Goal: Information Seeking & Learning: Check status

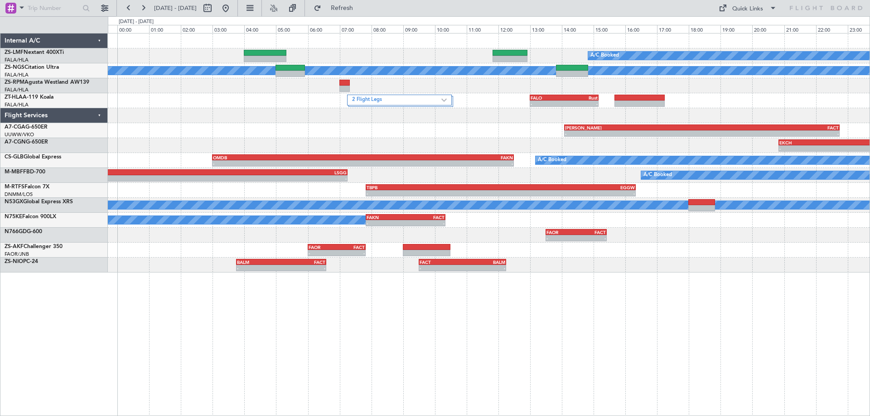
click at [629, 342] on div "A/C Booked A/C Booked A/C Booked A/C Booked 2 Flight Legs - - FALO 13:00 Z Rust…" at bounding box center [489, 224] width 762 height 383
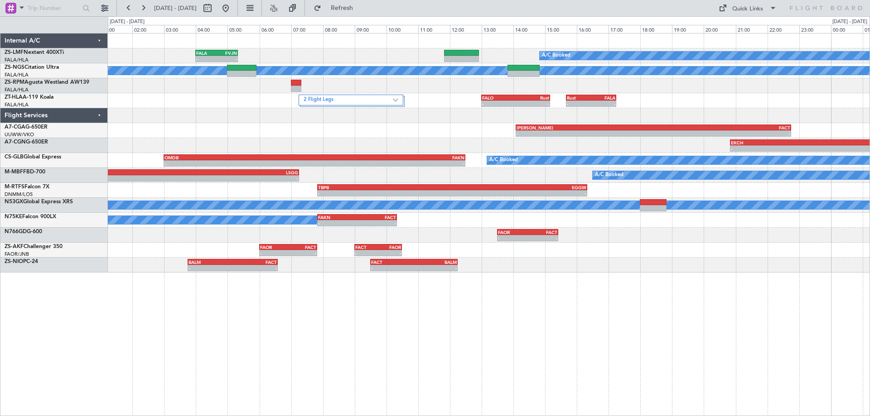
click at [760, 261] on div "A/C Booked - - FALA 04:00 Z FVJN 05:20 Z A/C Booked A/C Booked A/C Booked 2 Fli…" at bounding box center [488, 153] width 761 height 239
click at [233, 13] on button at bounding box center [225, 8] width 14 height 14
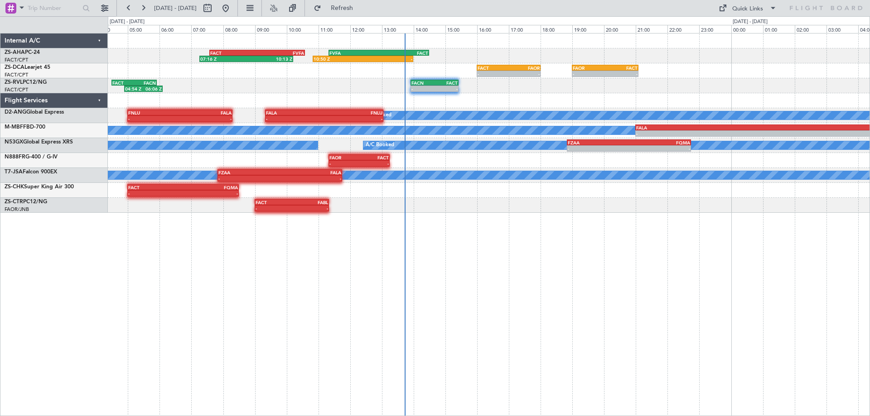
click at [670, 315] on div "10:50 Z - FVFA 11:20 Z FACT 14:30 Z FACT 07:35 Z FVFA 10:35 Z 07:16 Z 10:13 Z -…" at bounding box center [489, 224] width 762 height 383
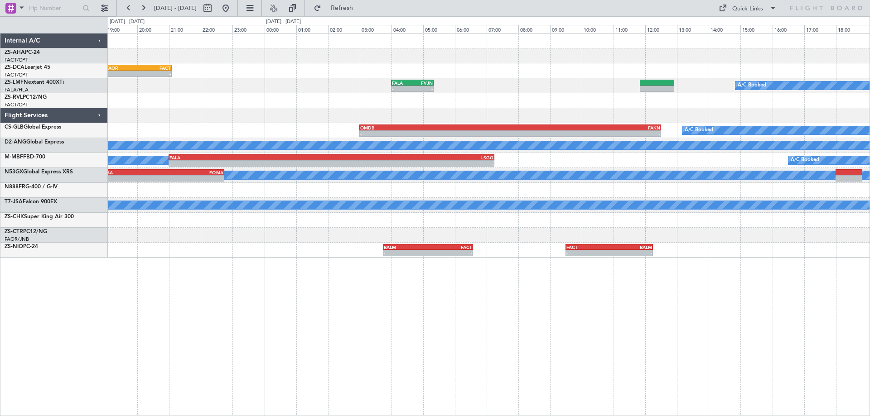
click at [264, 153] on div "10:50 Z - FVFA 11:20 Z FACT 14:30 Z - - FAOR 19:00 Z FACT 21:05 Z FACT 16:00 Z …" at bounding box center [488, 146] width 761 height 224
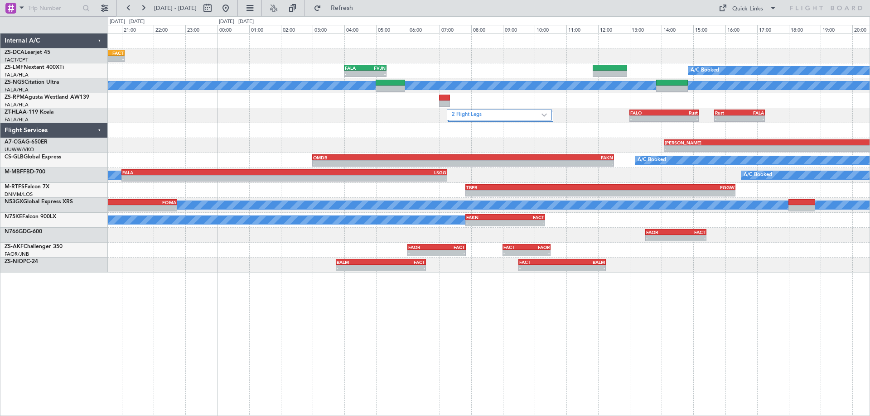
click at [197, 169] on div "- - FAOR 19:00 Z FACT 21:05 Z FACT 16:00 Z FAOR 18:00 Z - - - - FALA 04:00 Z FV…" at bounding box center [488, 153] width 761 height 239
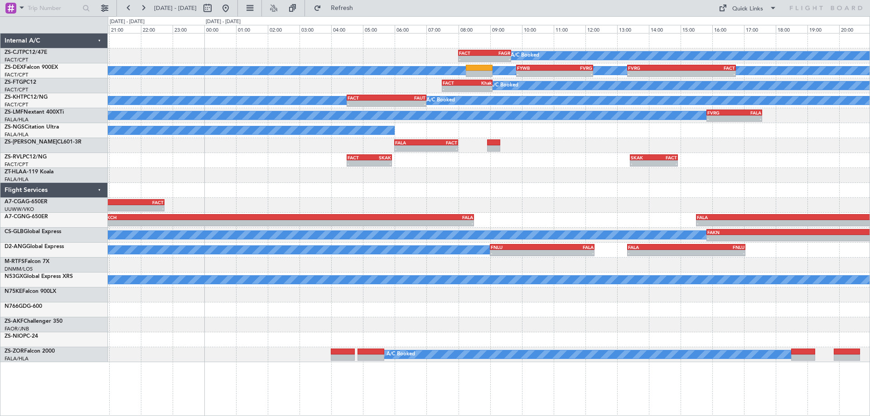
click at [376, 351] on div "A/C Booked - - FACT 08:00 Z FAGR 09:40 Z A/C Booked A/C Booked - - FYWB 09:50 Z…" at bounding box center [488, 198] width 761 height 329
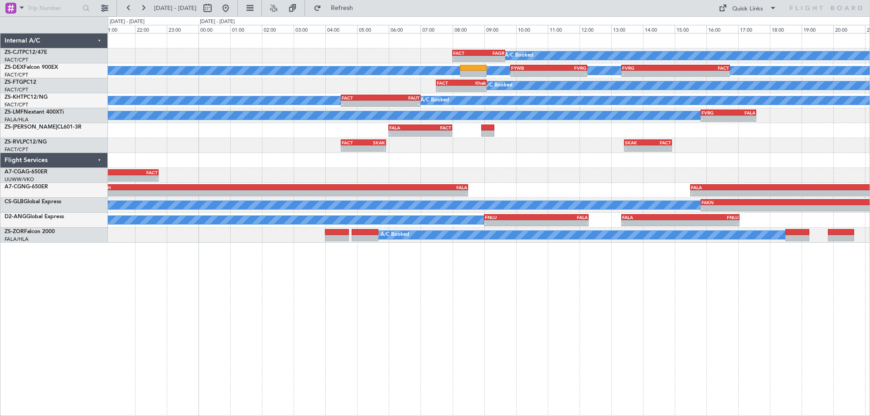
click at [705, 148] on div "- - FACT 04:30 Z SKAK 05:55 Z - - SKAK 13:25 Z FACT 14:55 Z" at bounding box center [488, 145] width 761 height 15
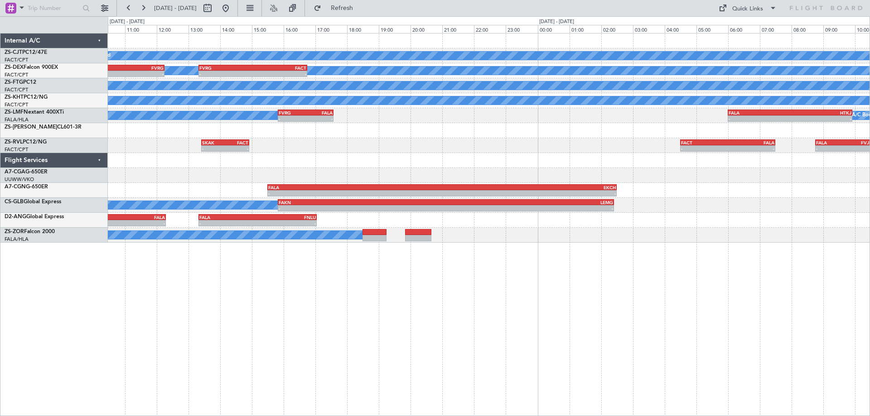
click at [105, 204] on div "A/C Booked - - FACT 08:00 Z FAGR 09:40 Z A/C Booked - - FYWB 09:50 Z FVRG 12:15…" at bounding box center [435, 216] width 870 height 400
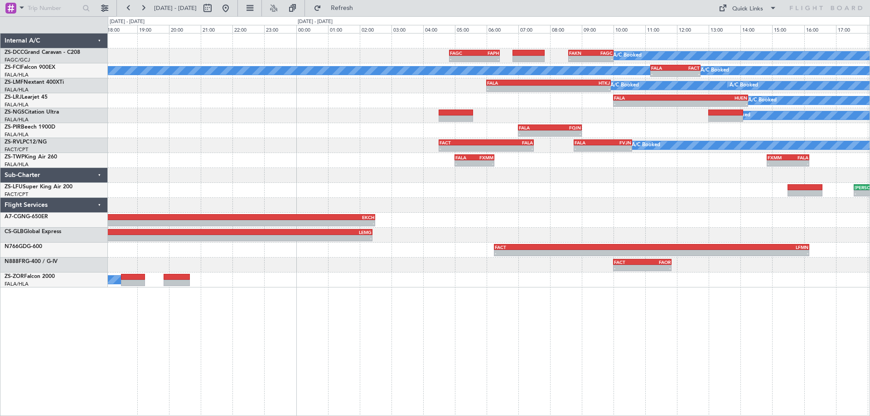
click at [684, 201] on div "A/C Booked - - FAGC 04:50 Z FAPH 06:25 Z - - FAKN 08:35 Z FAGC 10:00 Z A/C Book…" at bounding box center [488, 161] width 761 height 254
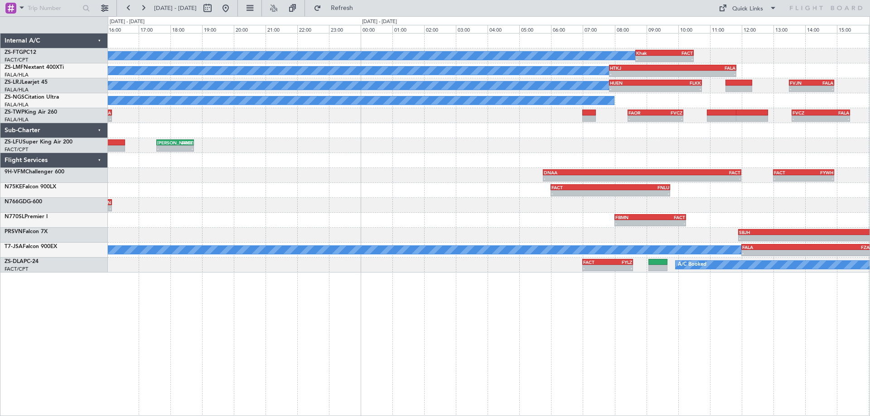
click at [546, 324] on div "A/C Booked - - Khak 08:40 Z FACT 10:30 Z A/C Booked A/C Booked - - HTKJ 07:50 Z…" at bounding box center [489, 224] width 762 height 383
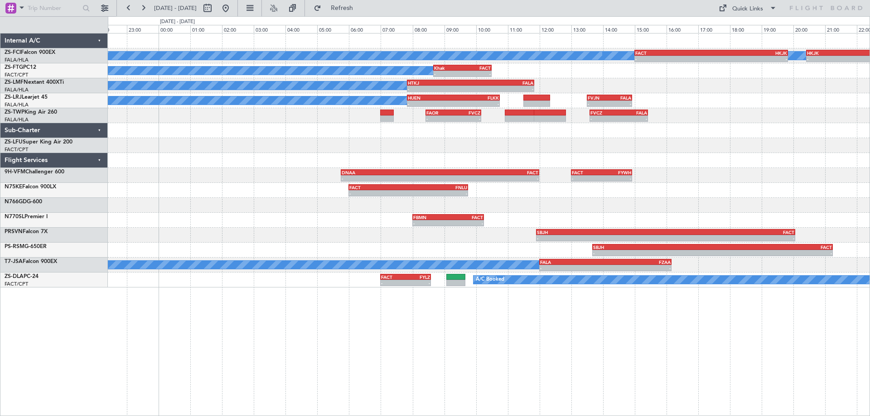
click at [533, 336] on div "A/C Booked A/C Booked A/C Booked - - FACT 15:00 Z HKJK 19:50 Z - - HKJK 20:25 Z…" at bounding box center [489, 224] width 762 height 383
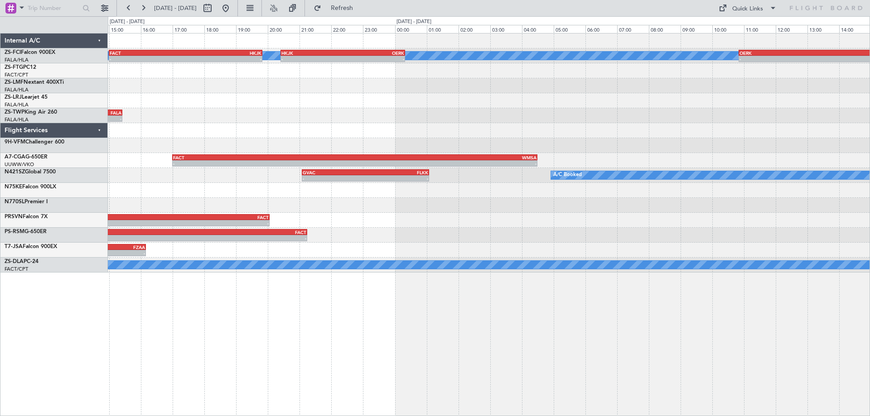
click at [284, 183] on div "A/C Booked A/C Booked - - FACT 15:00 Z HKJK 19:50 Z - - HKJK 20:25 Z OERK 00:20…" at bounding box center [488, 153] width 761 height 239
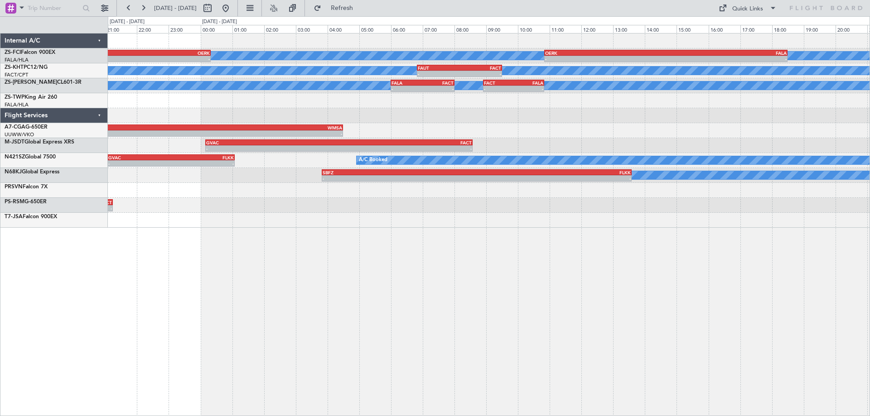
click at [532, 304] on div "A/C Booked A/C Booked - - HKJK 20:25 Z OERK 00:20 Z - - OERK 10:50 Z FALA 18:30…" at bounding box center [489, 224] width 762 height 383
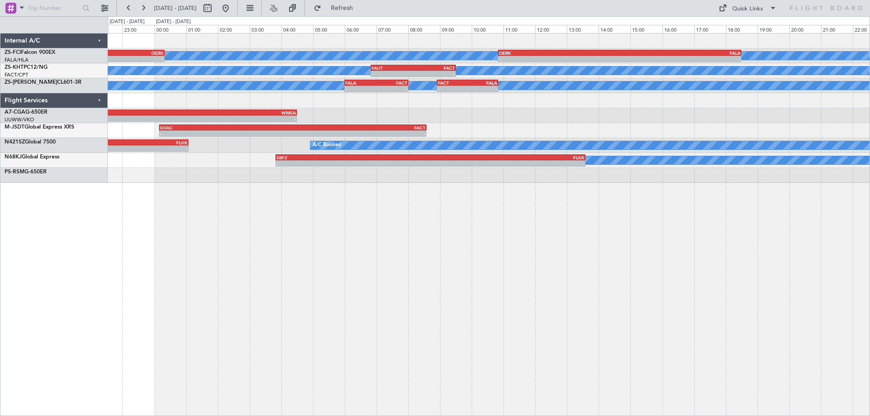
click at [184, 180] on div "A/C Booked A/C Booked - - HKJK 20:25 Z OERK 00:20 Z - - OERK 10:50 Z FALA 18:30…" at bounding box center [488, 108] width 761 height 149
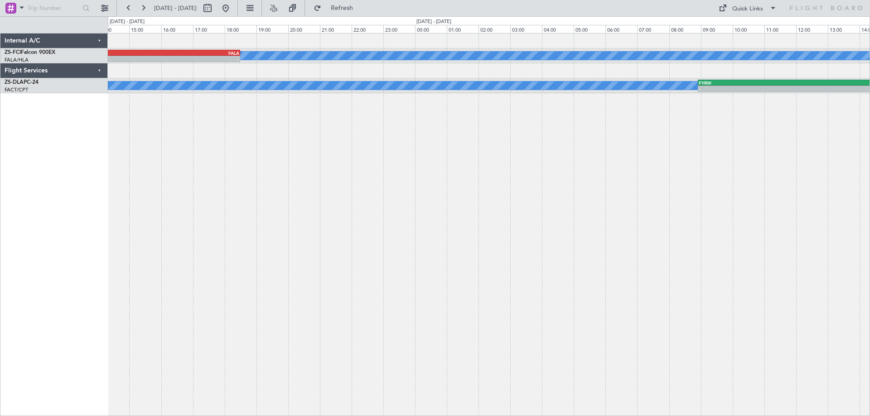
click at [437, 279] on div "A/C Booked A/C Booked - - OERK 10:50 Z FALA 18:30 Z A/C Booked - - FYRW 08:55 Z…" at bounding box center [489, 224] width 762 height 383
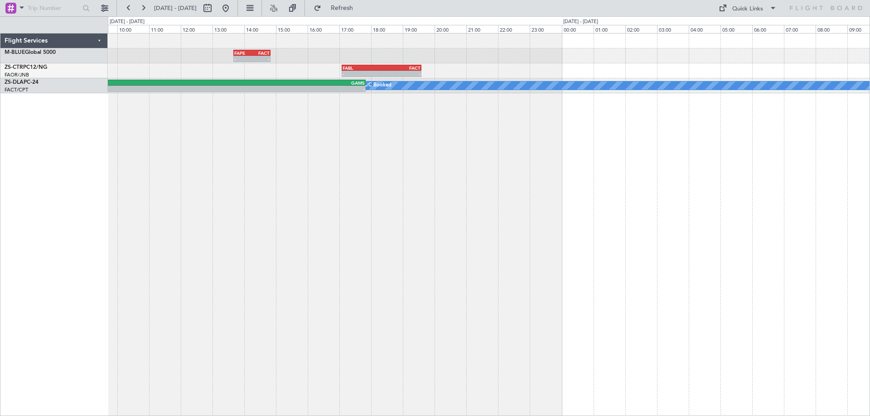
click at [238, 277] on div "- - FAPE 13:40 Z FACT 14:50 Z - - FABL 17:05 Z FACT 19:35 Z - - FYRW 08:55 Z GA…" at bounding box center [489, 224] width 762 height 383
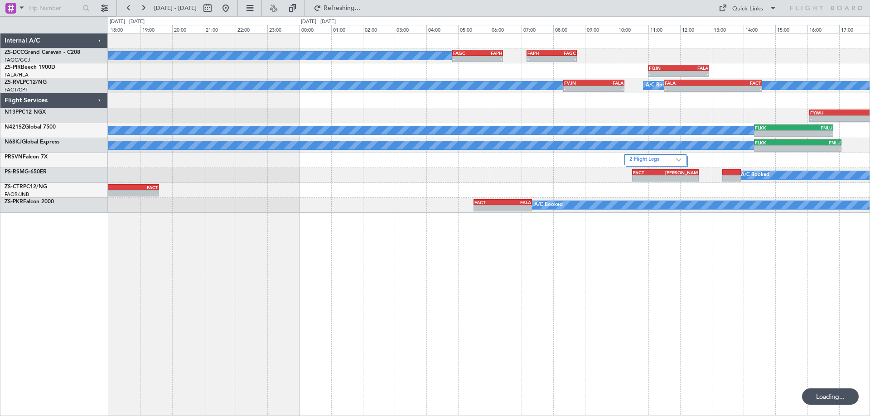
click at [487, 222] on div "A/C Booked - - FAGC 04:50 Z FAPH 06:25 Z - - FAPH 07:10 Z FAGC 08:45 Z - - FQIN…" at bounding box center [489, 224] width 762 height 383
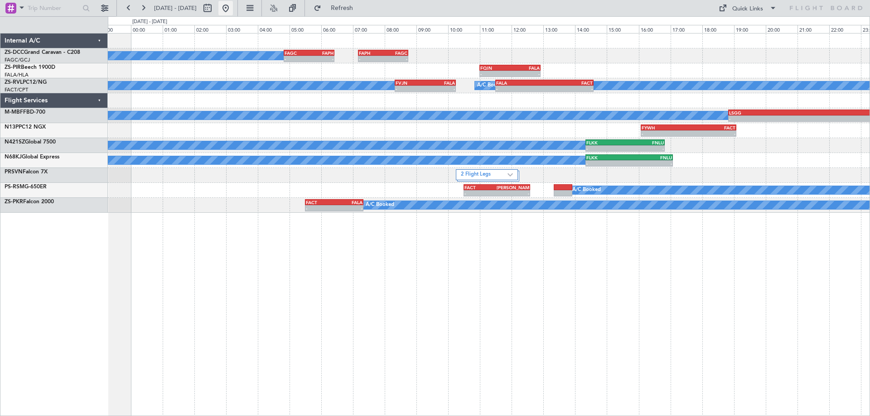
click at [233, 11] on button at bounding box center [225, 8] width 14 height 14
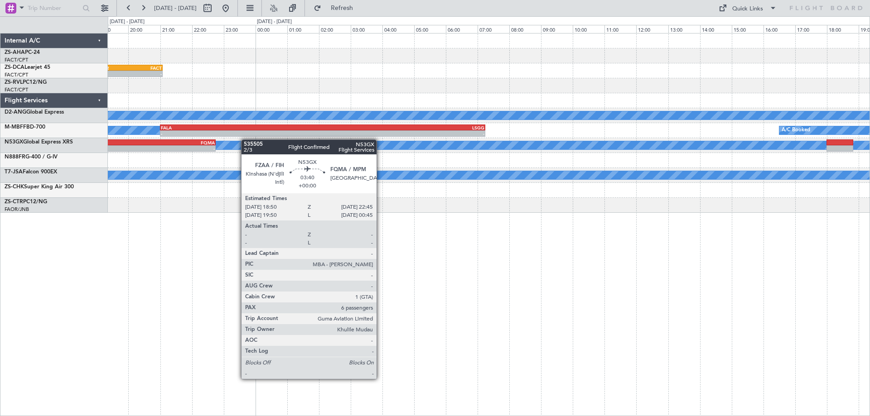
click at [221, 142] on div "10:50 Z - FVFA 11:20 Z FACT 14:30 Z - - FAOR 19:00 Z FACT 21:05 Z FACT 16:00 Z …" at bounding box center [488, 123] width 761 height 179
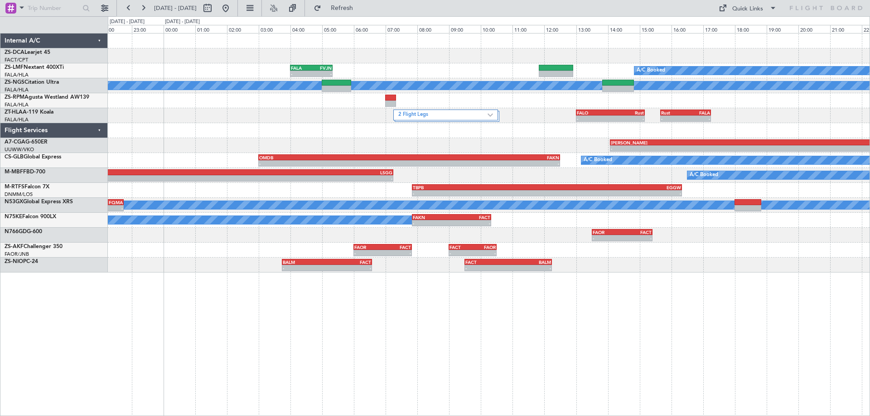
click at [652, 315] on div "- - FAOR 19:00 Z FACT 21:05 Z FACT 16:00 Z FAOR 18:00 Z - - A/C Booked - - FALA…" at bounding box center [489, 224] width 762 height 383
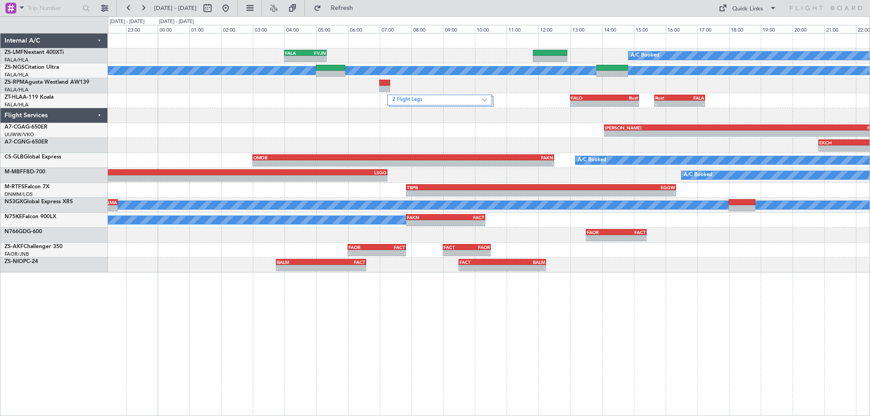
click at [725, 266] on div "- - BALM 03:45 Z FACT 06:35 Z - - FACT 09:30 Z BALM 12:15 Z" at bounding box center [488, 265] width 761 height 15
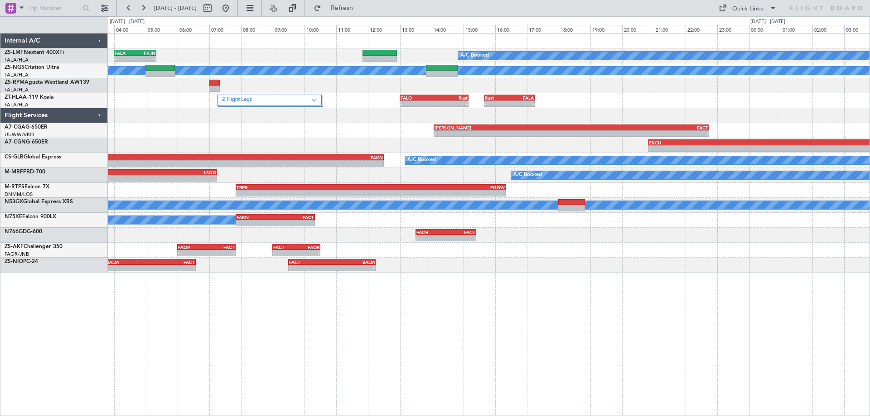
click at [287, 304] on div "A/C Booked - - FALA 04:00 Z FVJN 05:20 Z A/C Booked A/C Booked A/C Booked 2 Fli…" at bounding box center [489, 224] width 762 height 383
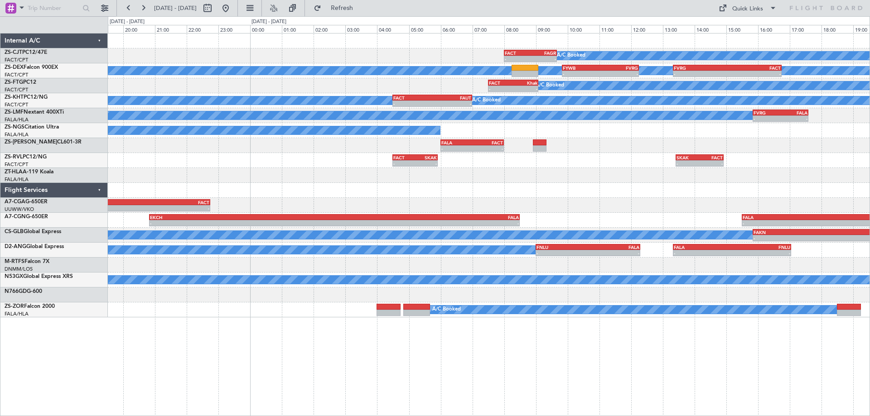
click at [434, 344] on div "A/C Booked - - FACT 08:00 Z FAGR 09:40 Z A/C Booked A/C Booked - - FYWB 09:50 Z…" at bounding box center [489, 224] width 762 height 383
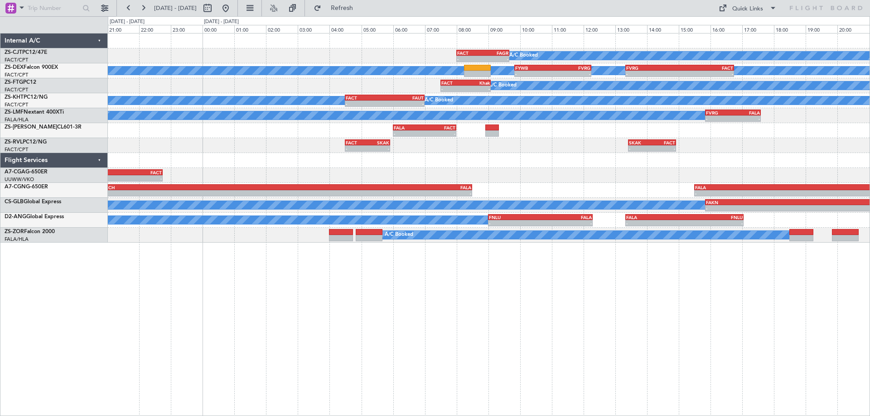
click at [575, 169] on div "A/C Booked - - FACT 08:00 Z FAGR 09:40 Z A/C Booked A/C Booked - - FYWB 09:50 Z…" at bounding box center [488, 138] width 761 height 209
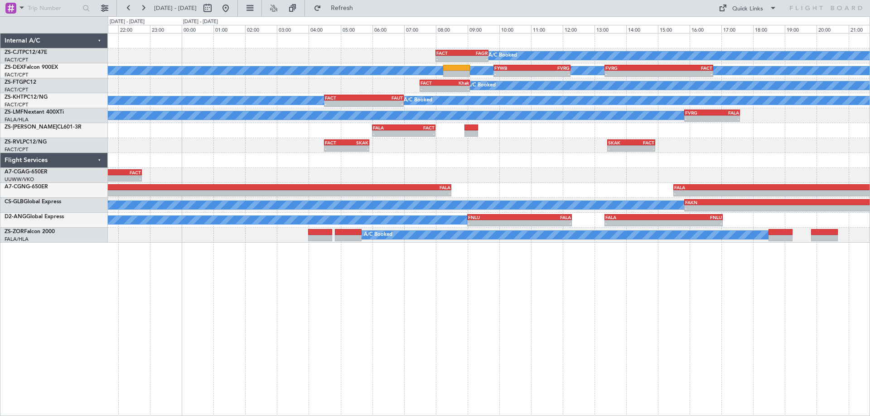
click at [603, 176] on div "- - [PERSON_NAME] 14:05 Z FACT 22:45 Z" at bounding box center [488, 175] width 761 height 15
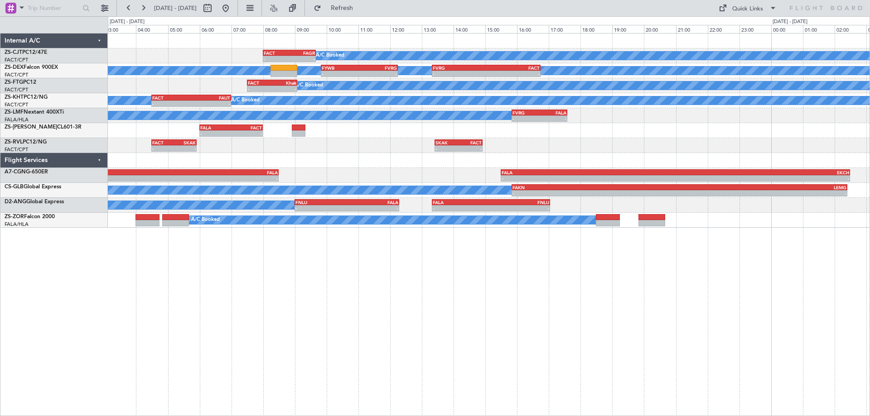
click at [278, 247] on div "A/C Booked - - FACT 08:00 Z FAGR 09:40 Z A/C Booked A/C Booked - - FYWB 09:50 Z…" at bounding box center [489, 224] width 762 height 383
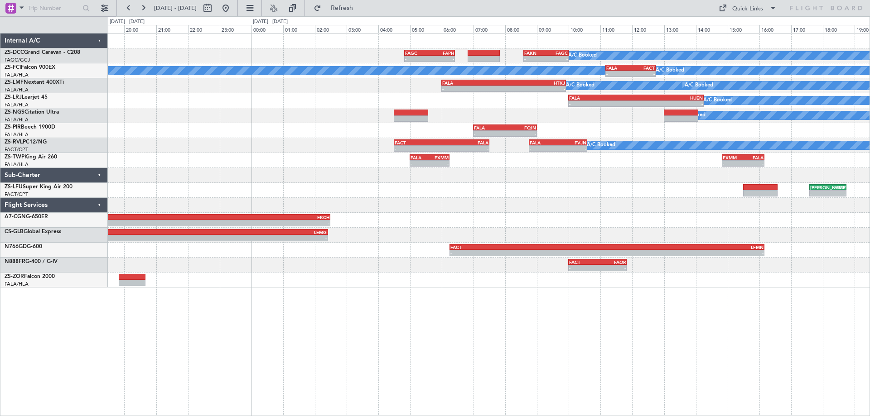
click at [660, 210] on div at bounding box center [488, 205] width 761 height 15
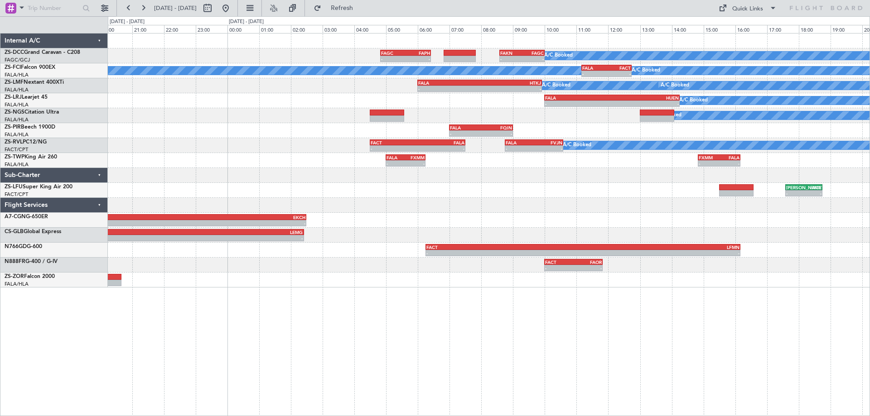
click at [566, 202] on div "A/C Booked - - FAGC 04:50 Z FAPH 06:25 Z - - FAKN 08:35 Z FAGC 10:00 Z A/C Book…" at bounding box center [488, 161] width 761 height 254
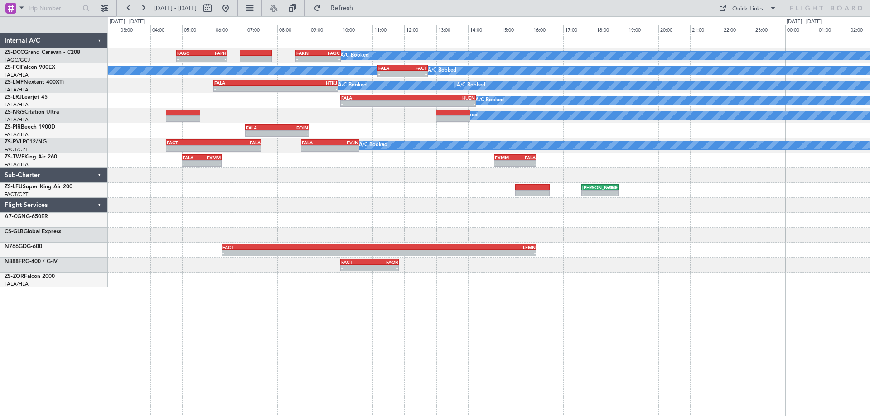
click at [302, 339] on div "A/C Booked - - FAGC 04:50 Z FAPH 06:25 Z - - FAKN 08:35 Z FAGC 10:00 Z A/C Book…" at bounding box center [489, 224] width 762 height 383
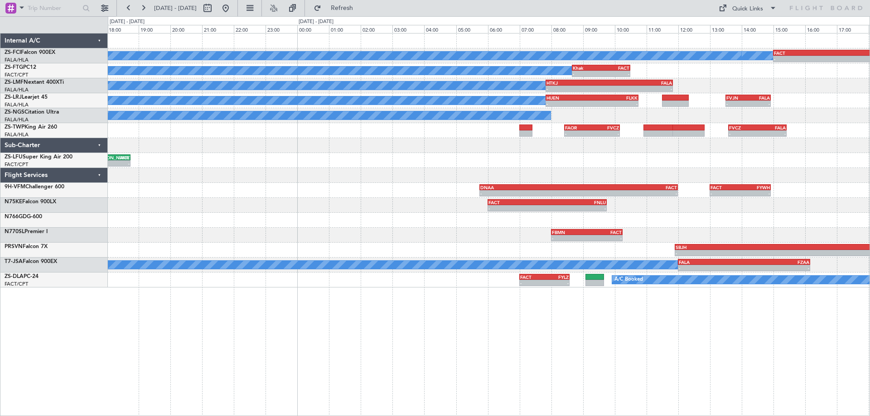
click at [563, 300] on div "A/C Booked A/C Booked A/C Booked FACT 15:00 Z HKJK 19:50 Z - - - - HKJK 20:25 Z…" at bounding box center [489, 224] width 762 height 383
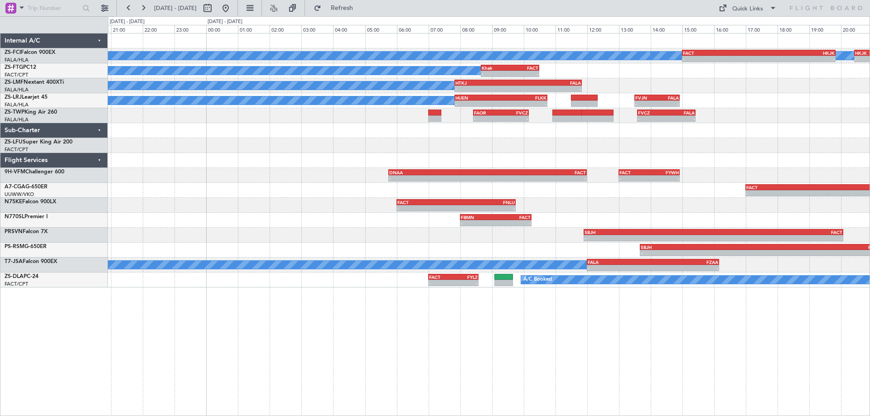
click at [630, 348] on div "A/C Booked A/C Booked A/C Booked FACT 15:00 Z HKJK 19:50 Z - - - - HKJK 20:25 Z…" at bounding box center [489, 224] width 762 height 383
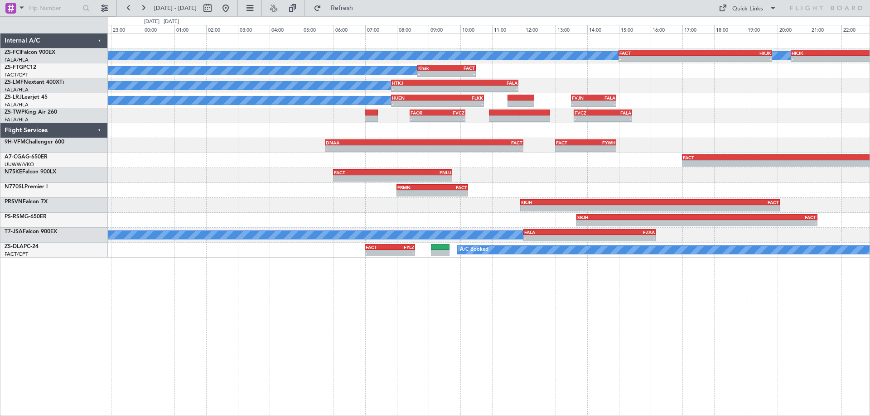
click at [559, 352] on div "A/C Booked A/C Booked A/C Booked FACT 15:00 Z HKJK 19:50 Z - - - - HKJK 20:25 Z…" at bounding box center [489, 224] width 762 height 383
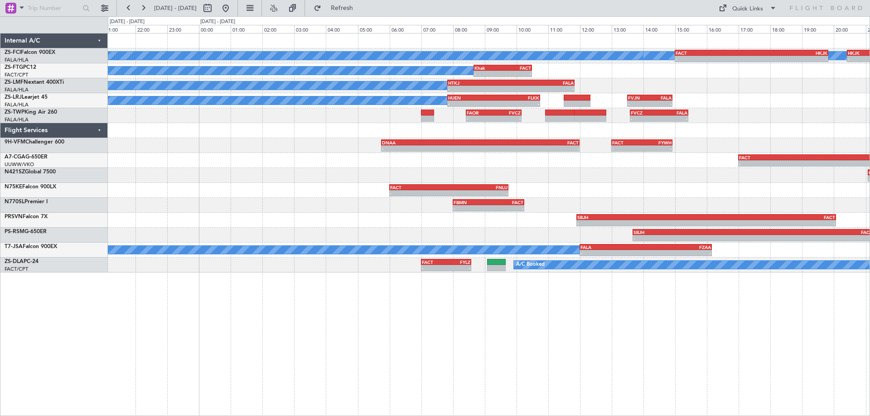
click at [582, 345] on div "A/C Booked A/C Booked A/C Booked FACT 15:00 Z HKJK 19:50 Z - - - - HKJK 20:25 Z…" at bounding box center [489, 224] width 762 height 383
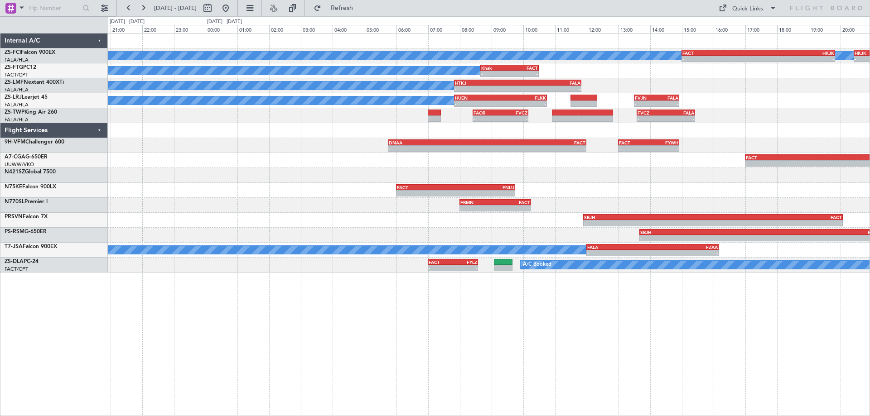
click at [592, 325] on div "A/C Booked A/C Booked A/C Booked FACT 15:00 Z HKJK 19:50 Z - - - - HKJK 20:25 Z…" at bounding box center [489, 224] width 762 height 383
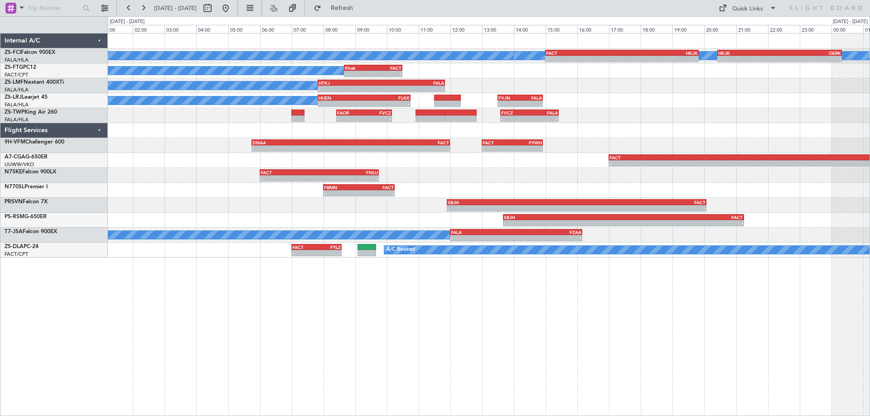
click at [392, 343] on div "A/C Booked A/C Booked A/C Booked FACT 15:00 Z HKJK 19:50 Z - - - - HKJK 20:25 Z…" at bounding box center [489, 224] width 762 height 383
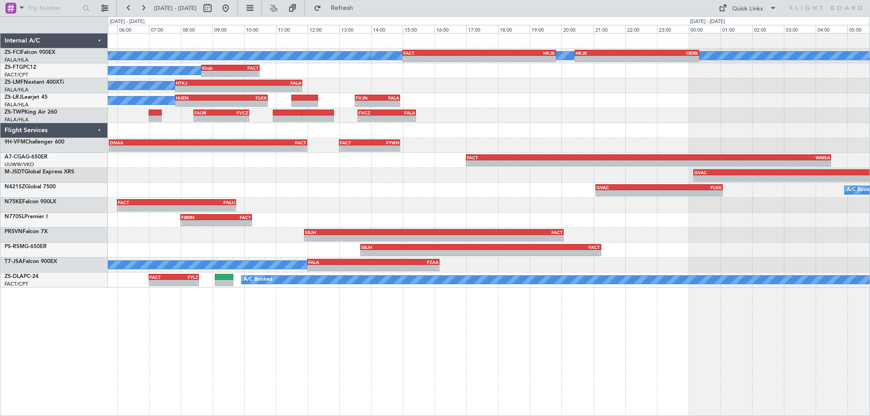
click at [557, 145] on div "A/C Booked A/C Booked A/C Booked FACT 15:00 Z HKJK 19:50 Z - - - - HKJK 20:25 Z…" at bounding box center [488, 161] width 761 height 254
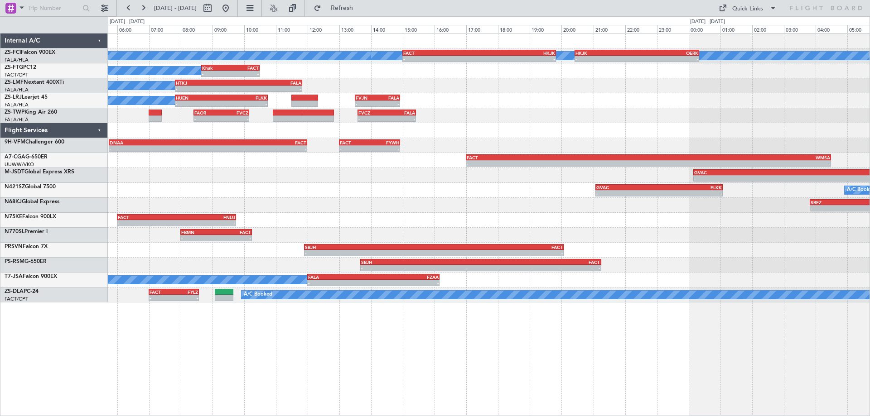
click at [765, 100] on div "- - FVJN 13:30 Z FALA 14:55 Z - - HUEN 07:50 Z FLKK 10:45 Z A/C Booked A/C Book…" at bounding box center [488, 100] width 761 height 15
click at [233, 9] on button at bounding box center [225, 8] width 14 height 14
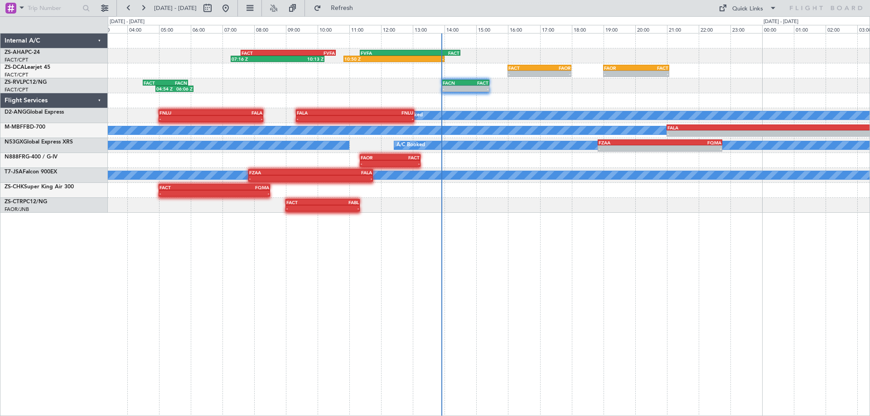
click at [595, 347] on div "FACT 07:35 Z FVFA 10:35 Z 07:16 Z 10:13 Z 10:50 Z - FVFA 11:20 Z FACT 14:30 Z F…" at bounding box center [489, 224] width 762 height 383
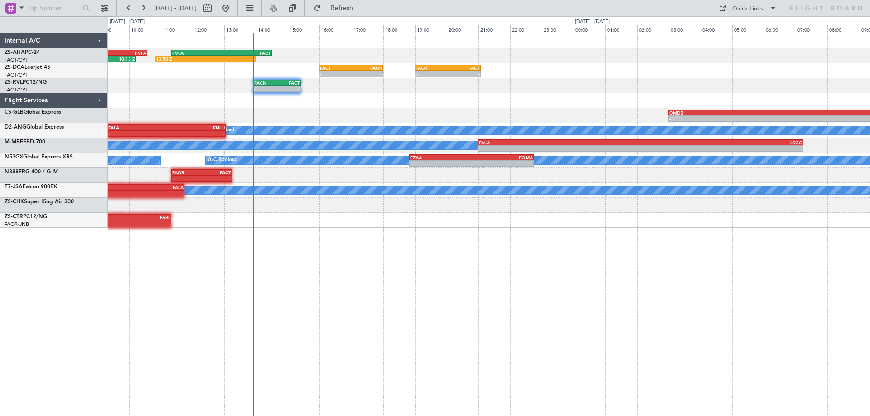
click at [550, 306] on div "FACT 07:35 Z FVFA 10:35 Z 07:16 Z 10:13 Z 10:50 Z - FVFA 11:20 Z FACT 14:30 Z F…" at bounding box center [489, 224] width 762 height 383
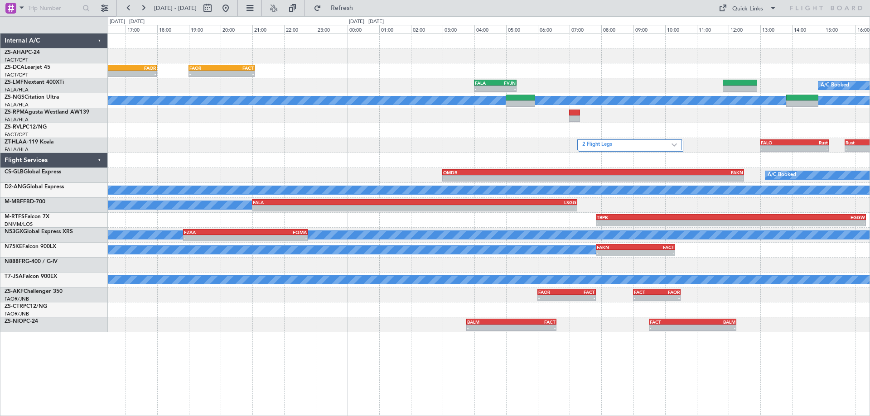
click at [567, 385] on div "10:50 Z - FVFA 11:20 Z FACT 14:30 Z FACT 07:35 Z FVFA 10:35 Z FACT 16:00 Z FAOR…" at bounding box center [489, 224] width 762 height 383
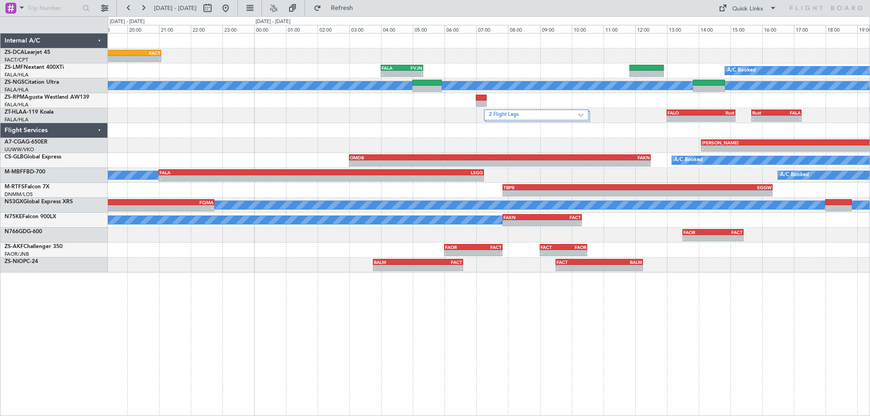
click at [620, 381] on div "- - FAOR 19:00 Z FACT 21:05 Z FACT 16:00 Z FAOR 18:00 Z - - - - FALA 04:00 Z FV…" at bounding box center [489, 224] width 762 height 383
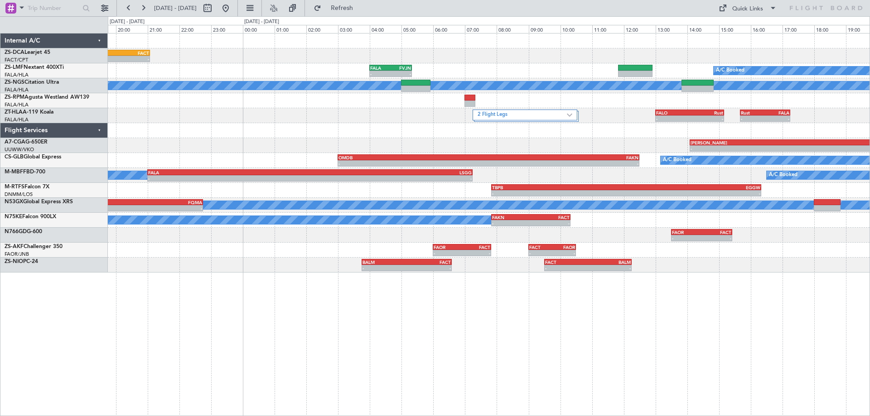
click at [583, 148] on div "- - FAOR 19:00 Z FACT 21:05 Z FACT 16:00 Z FAOR 18:00 Z - - - - FALA 04:00 Z FV…" at bounding box center [488, 153] width 761 height 239
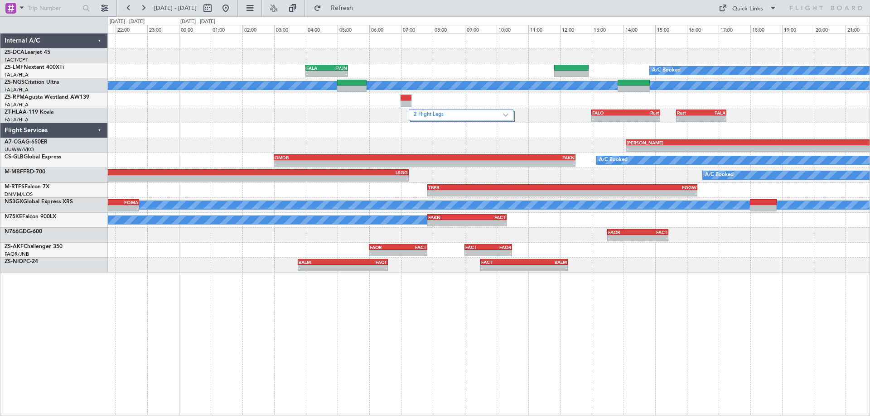
click at [427, 149] on div "FACT 16:00 Z FAOR 18:00 Z - - - - FAOR 19:00 Z FACT 21:05 Z - - FALA 04:00 Z FV…" at bounding box center [488, 153] width 761 height 239
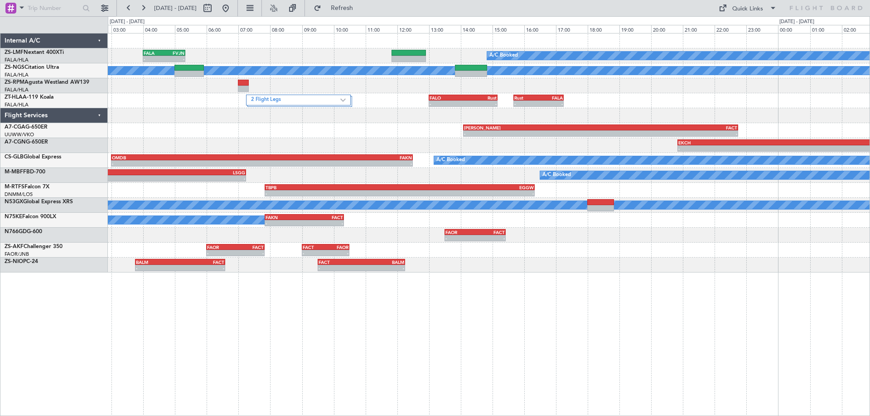
click at [152, 330] on div "- - FALA 04:00 Z FVJN 05:20 Z A/C Booked A/C Booked A/C Booked A/C Booked 2 Fli…" at bounding box center [489, 224] width 762 height 383
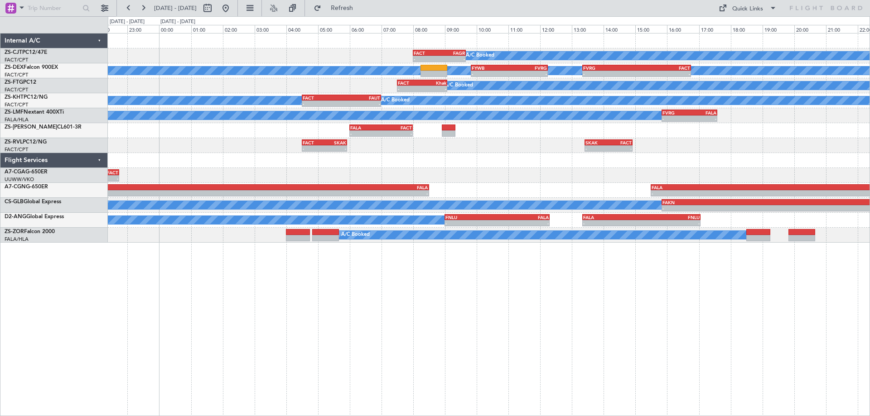
click at [606, 313] on div "A/C Booked - - FACT 08:00 Z FAGR 09:40 Z A/C Booked A/C Booked - - FYWB 09:50 Z…" at bounding box center [489, 224] width 762 height 383
click at [869, 255] on html "[DATE] - [DATE] Refresh Quick Links A/C Booked - - FACT 08:00 Z FAGR 09:40 Z A/…" at bounding box center [435, 208] width 870 height 416
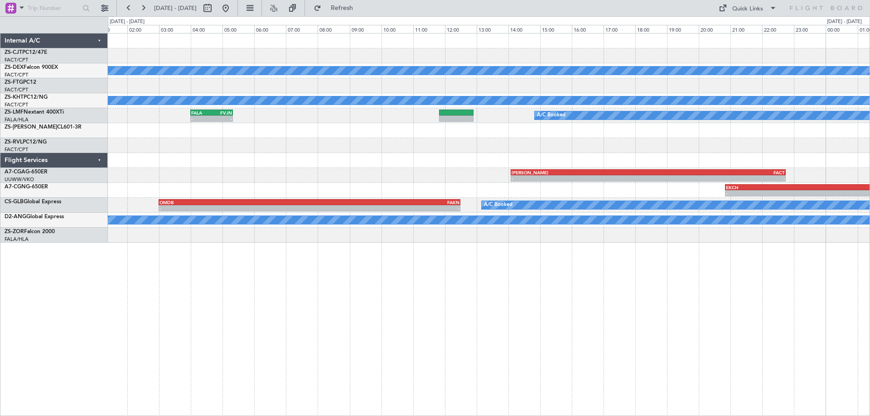
click at [869, 258] on html "[DATE] - [DATE] Refresh Quick Links A/C Booked A/C Booked A/C Unavailable - - F…" at bounding box center [435, 208] width 870 height 416
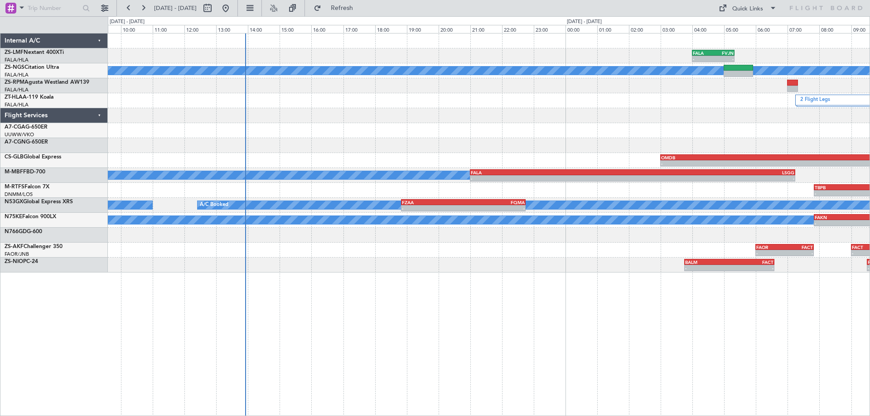
click at [869, 271] on html "[DATE] - [DATE] Refresh Quick Links FALA 04:00 Z FVJN 05:20 Z - - A/C Booked A/…" at bounding box center [435, 208] width 870 height 416
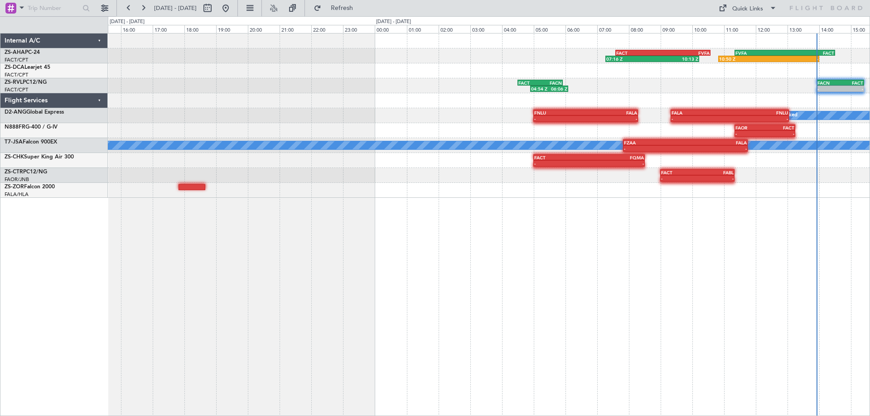
click at [869, 317] on div "07:16 Z 10:13 Z FACT 07:35 Z FVFA 10:35 Z 10:50 Z - FVFA 11:20 Z FACT 14:30 Z F…" at bounding box center [435, 216] width 870 height 400
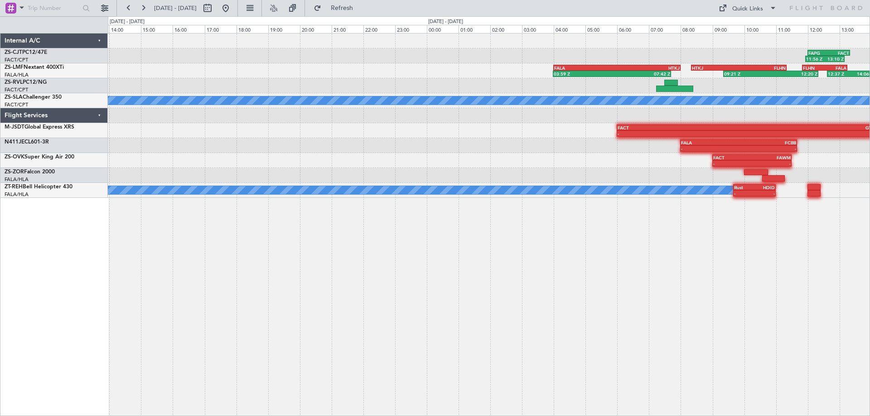
click at [701, 247] on div "11:56 Z 13:10 Z FAPG 12:00 Z FACT 13:20 Z 03:59 Z 07:42 Z FALA 04:00 Z HTKJ 08:…" at bounding box center [489, 224] width 762 height 383
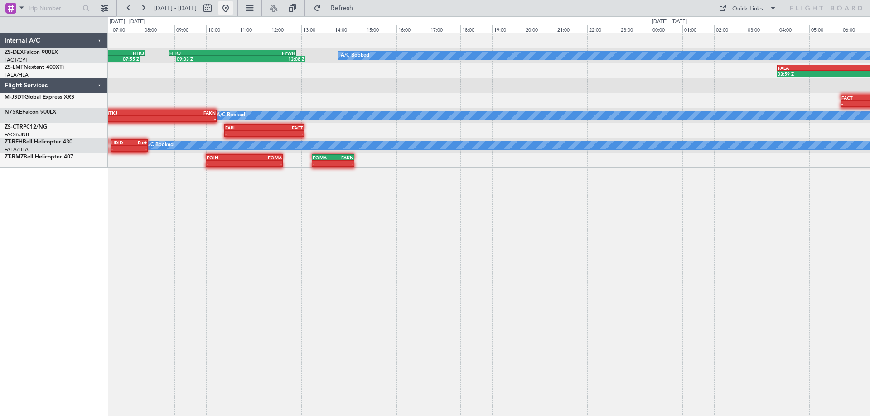
click at [233, 10] on button at bounding box center [225, 8] width 14 height 14
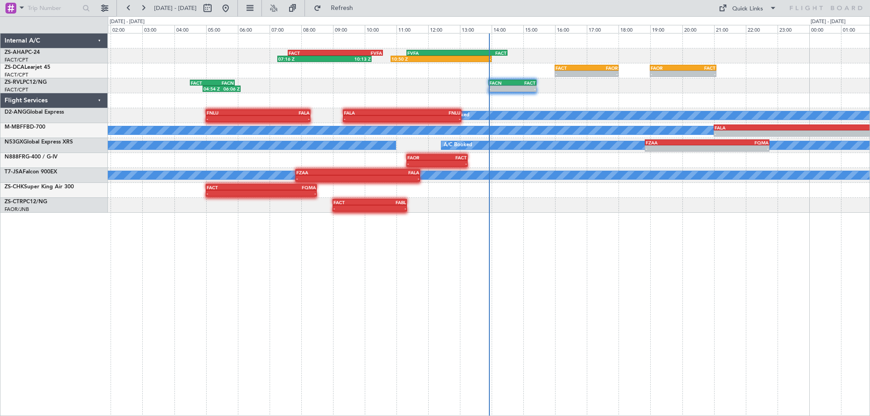
click at [441, 303] on div "FACT 07:35 Z FVFA 10:35 Z 07:16 Z 10:13 Z 10:50 Z - FVFA 11:20 Z FACT 14:30 Z F…" at bounding box center [489, 224] width 762 height 383
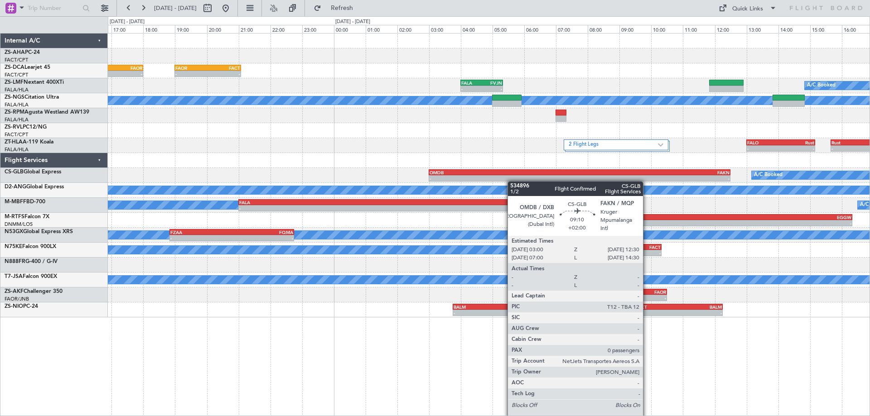
click at [436, 185] on div "FVFA 11:20 Z FACT 14:30 Z 10:50 Z - FACT 16:00 Z FAOR 18:00 Z - - - - FAOR 19:0…" at bounding box center [488, 176] width 761 height 284
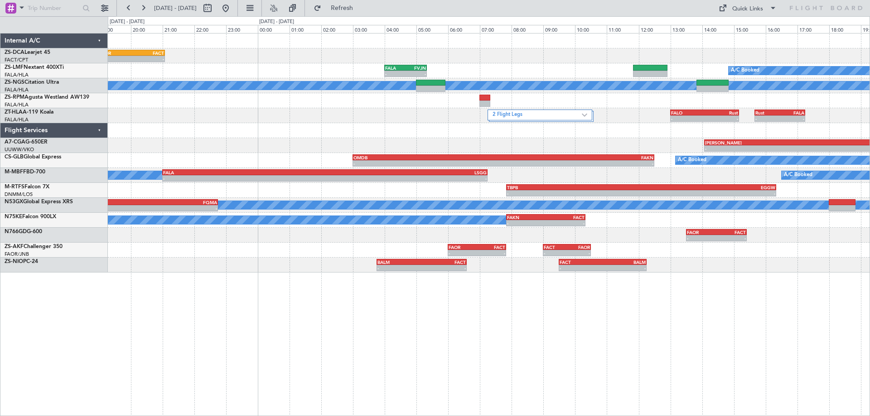
click at [524, 311] on div "- - FAOR 19:00 Z FACT 21:05 Z FACT 16:00 Z FAOR 18:00 Z - - - - FALA 04:00 Z FV…" at bounding box center [489, 224] width 762 height 383
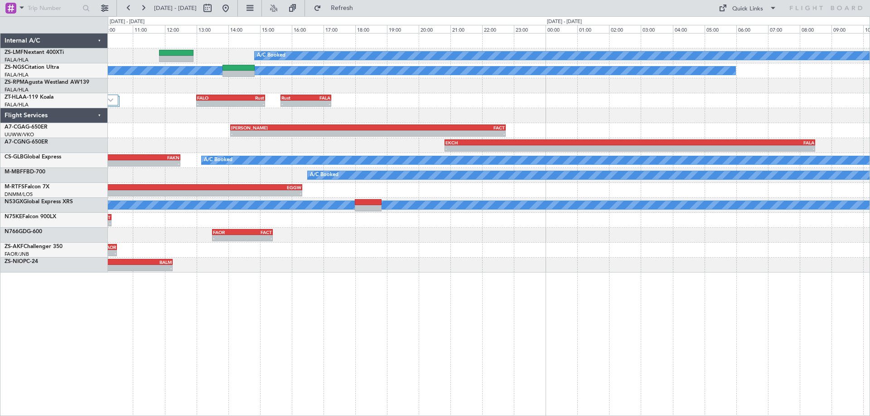
click at [283, 321] on div "A/C Booked FVRG 15:50 Z FALA 17:35 Z - - FALA 04:00 Z FVJN 05:20 Z - - A/C Book…" at bounding box center [489, 224] width 762 height 383
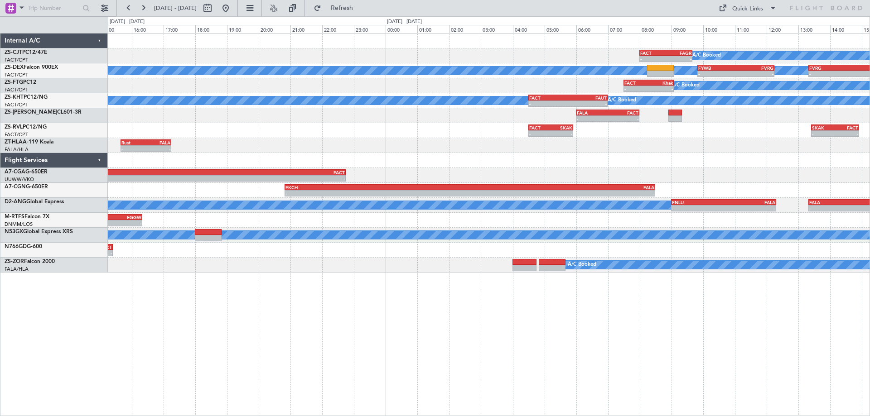
click at [304, 356] on div "A/C Booked - - FACT 08:00 Z FAGR 09:40 Z A/C Booked A/C Booked - - FYWB 09:50 Z…" at bounding box center [489, 224] width 762 height 383
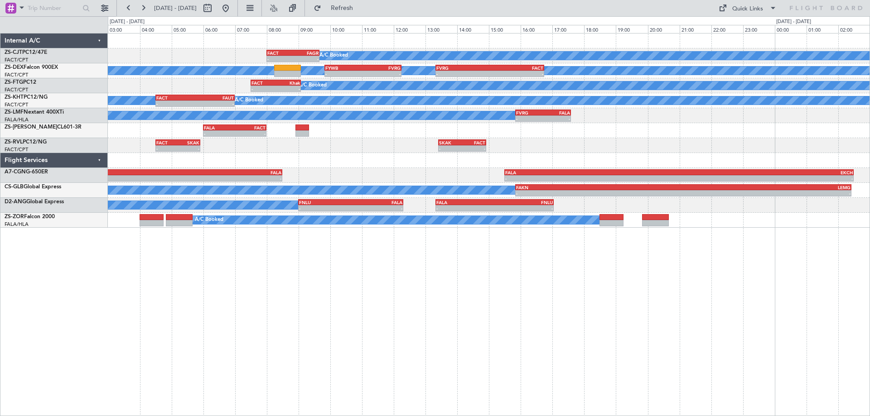
click at [250, 352] on div "A/C Booked - - FACT 08:00 Z FAGR 09:40 Z A/C Booked A/C Booked - - FYWB 09:50 Z…" at bounding box center [489, 224] width 762 height 383
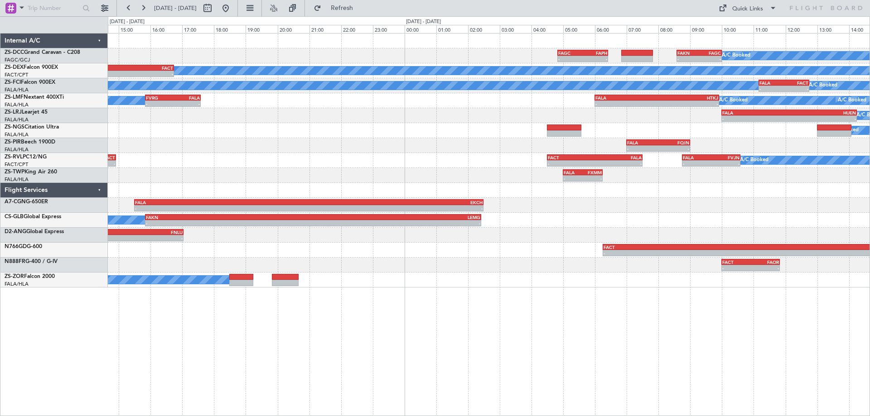
click at [698, 325] on div "A/C Booked - - FAGC 04:50 Z FAPH 06:25 Z - - FAKN 08:35 Z FAGC 10:00 Z A/C Book…" at bounding box center [489, 224] width 762 height 383
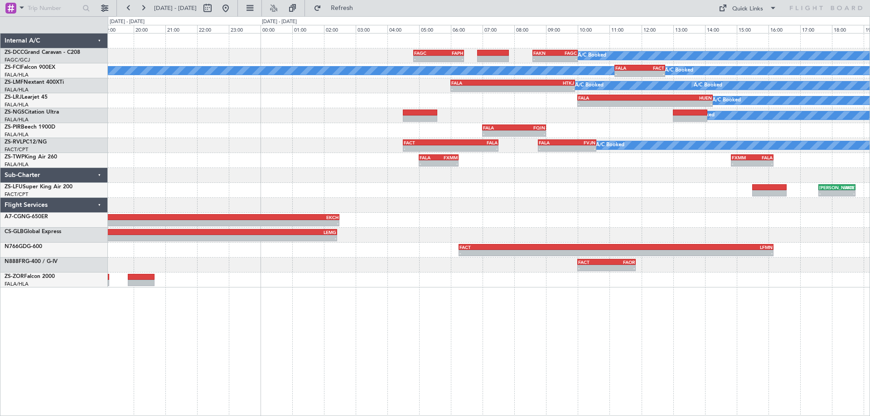
click at [553, 236] on div "A/C Booked - - FAGC 04:50 Z FAPH 06:25 Z - - FAKN 08:35 Z FAGC 10:00 Z A/C Book…" at bounding box center [488, 161] width 761 height 254
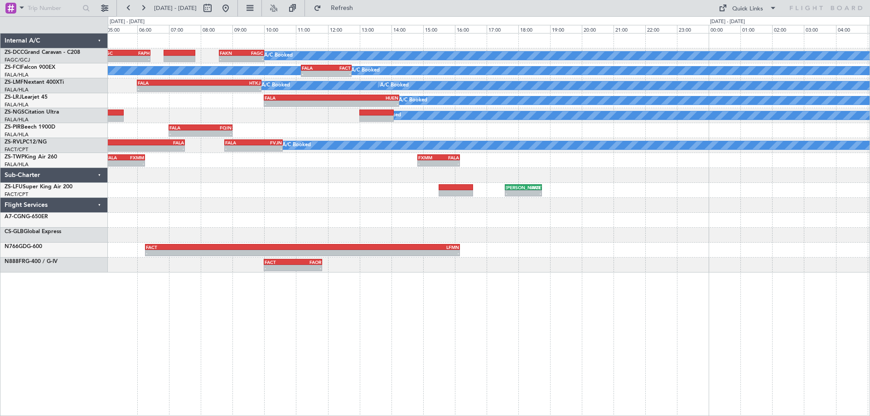
click at [635, 269] on div "- - FACT 10:00 Z FAOR 11:50 Z" at bounding box center [488, 265] width 761 height 15
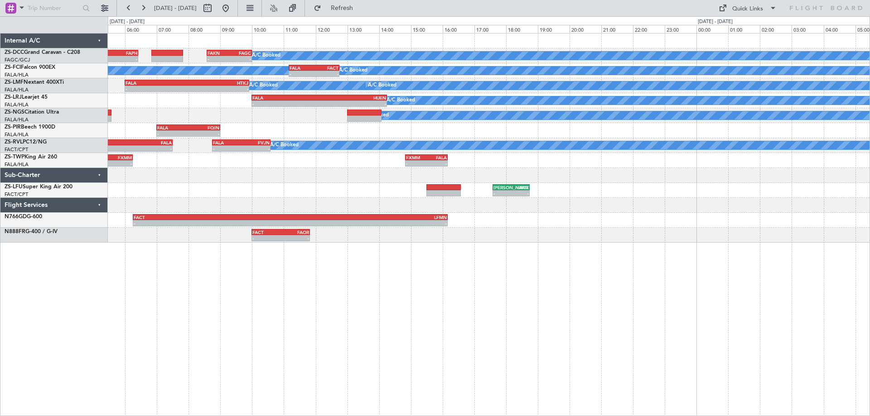
click at [489, 262] on div "A/C Booked - - FAGC 04:50 Z FAPH 06:25 Z - - FAKN 08:35 Z FAGC 10:00 Z A/C Book…" at bounding box center [489, 224] width 762 height 383
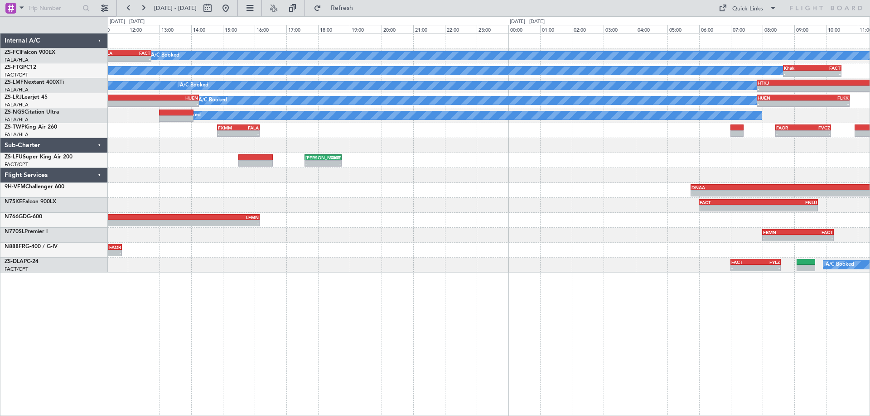
click at [464, 346] on div "A/C Booked A/C Booked A/C Booked - - FALA 11:10 Z FACT 12:45 Z - - FACT 15:00 Z…" at bounding box center [489, 224] width 762 height 383
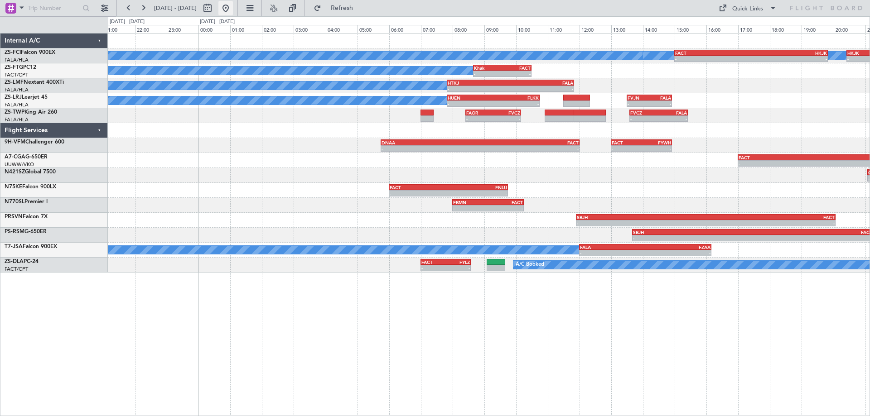
click at [233, 11] on button at bounding box center [225, 8] width 14 height 14
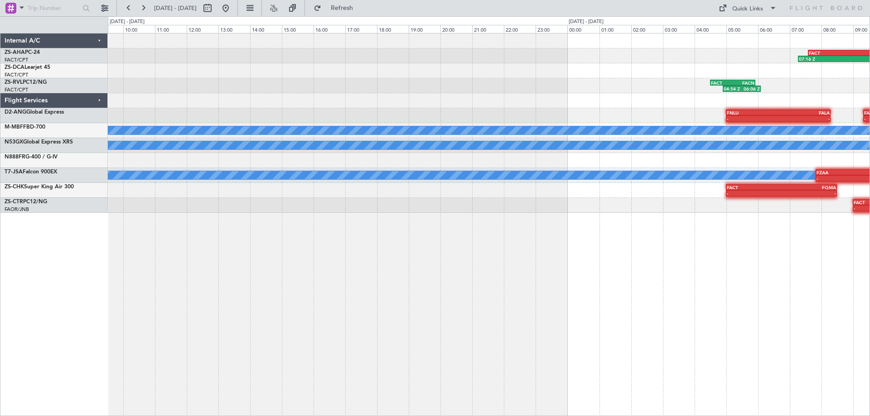
click at [727, 281] on div "FACT 07:35 Z FVFA 10:35 Z 07:16 Z 10:13 Z 10:50 Z - FVFA 11:20 Z FACT 14:30 Z 0…" at bounding box center [489, 224] width 762 height 383
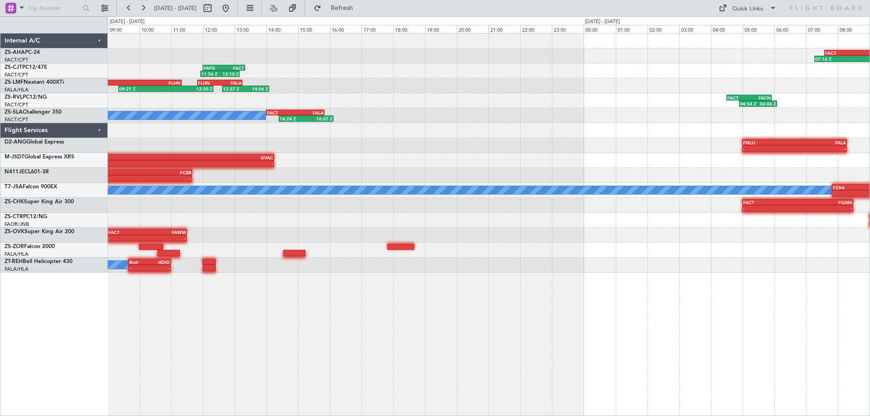
click at [548, 260] on div "FACT 07:35 Z FVFA 10:35 Z 07:16 Z 10:13 Z 10:50 Z - FVFA 11:20 Z FACT 14:30 Z 1…" at bounding box center [489, 224] width 762 height 383
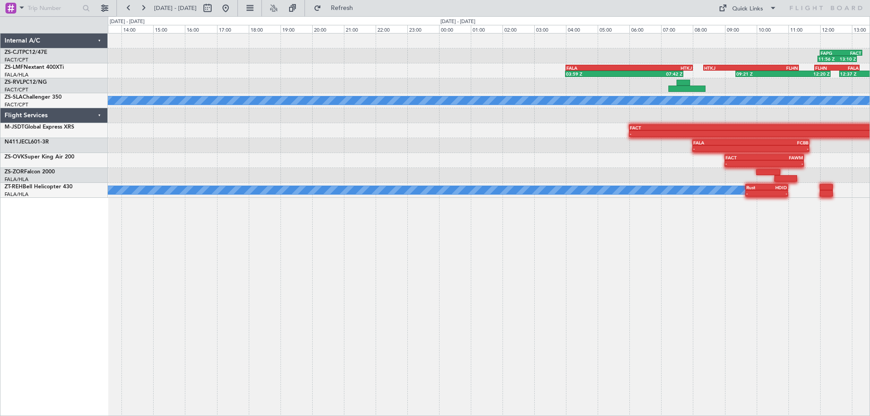
click at [747, 265] on div "11:56 Z 13:10 Z FAPG 12:00 Z FACT 13:20 Z 09:21 Z 12:20 Z HTKJ 08:20 Z FLHN 11:…" at bounding box center [489, 224] width 762 height 383
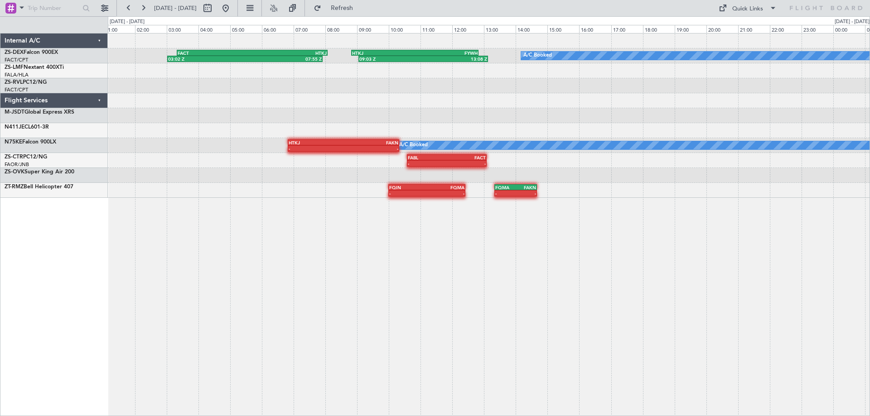
click at [625, 299] on div "A/C Booked 09:03 Z 13:08 Z HTKJ 08:50 Z FYWH 12:50 Z FACT 03:20 Z HTKJ 08:05 Z …" at bounding box center [489, 224] width 762 height 383
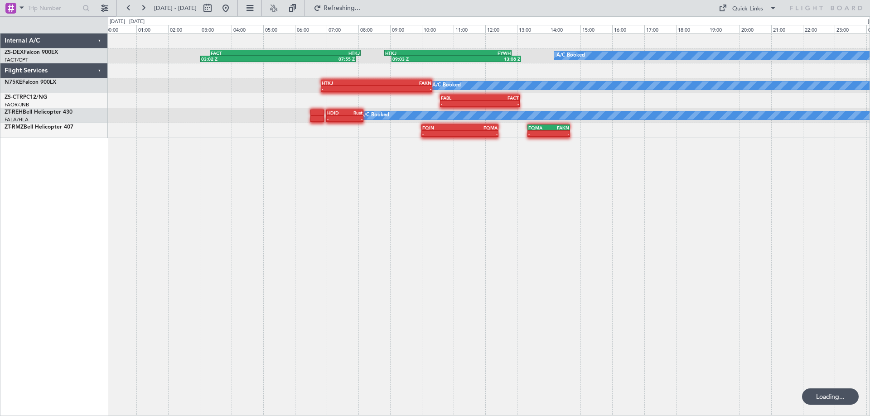
click at [624, 288] on div "A/C Booked 09:03 Z 13:08 Z HTKJ 08:50 Z FYWH 12:50 Z FACT 03:20 Z HTKJ 08:05 Z …" at bounding box center [489, 224] width 762 height 383
